Goal: Task Accomplishment & Management: Complete application form

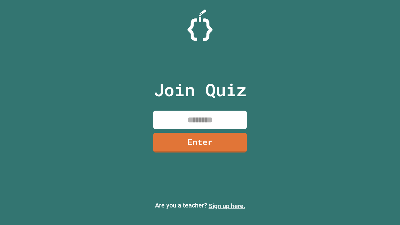
click at [227, 206] on link "Sign up here." at bounding box center [227, 206] width 37 height 8
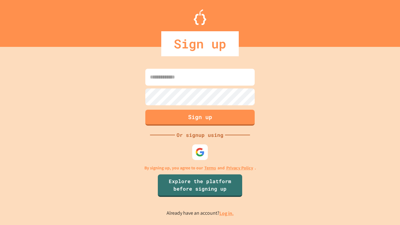
click at [227, 213] on link "Log in." at bounding box center [226, 213] width 14 height 7
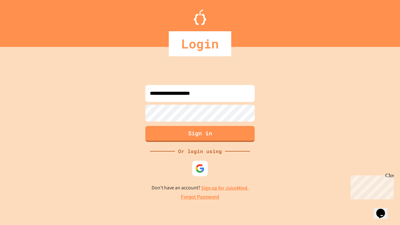
type input "**********"
